Goal: Book appointment/travel/reservation

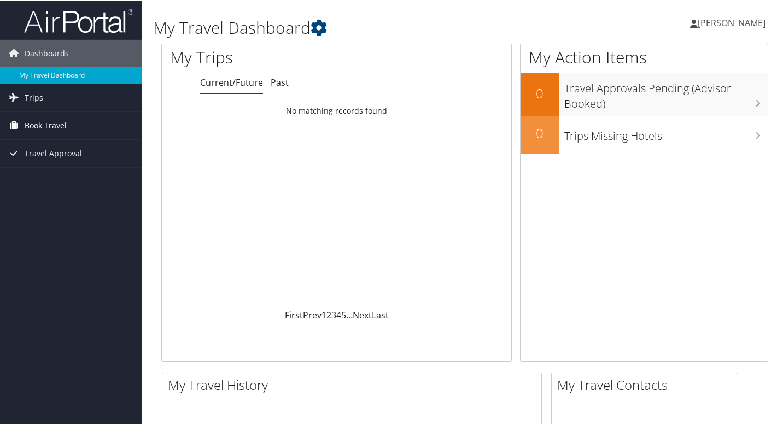
click at [37, 123] on span "Book Travel" at bounding box center [46, 124] width 42 height 27
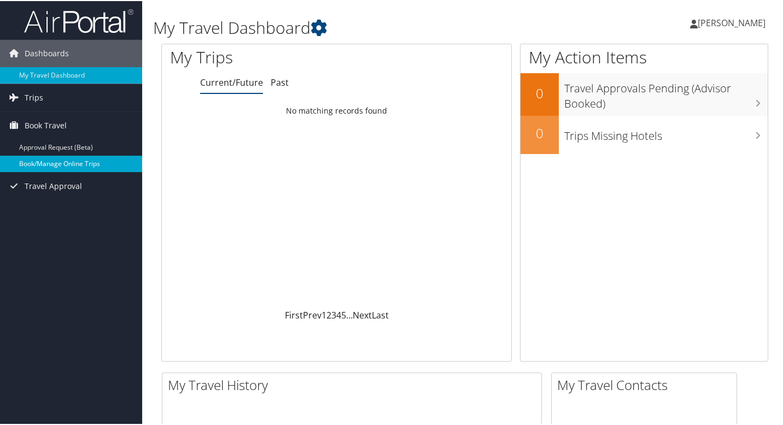
click at [55, 159] on link "Book/Manage Online Trips" at bounding box center [71, 163] width 142 height 16
